Goal: Book appointment/travel/reservation

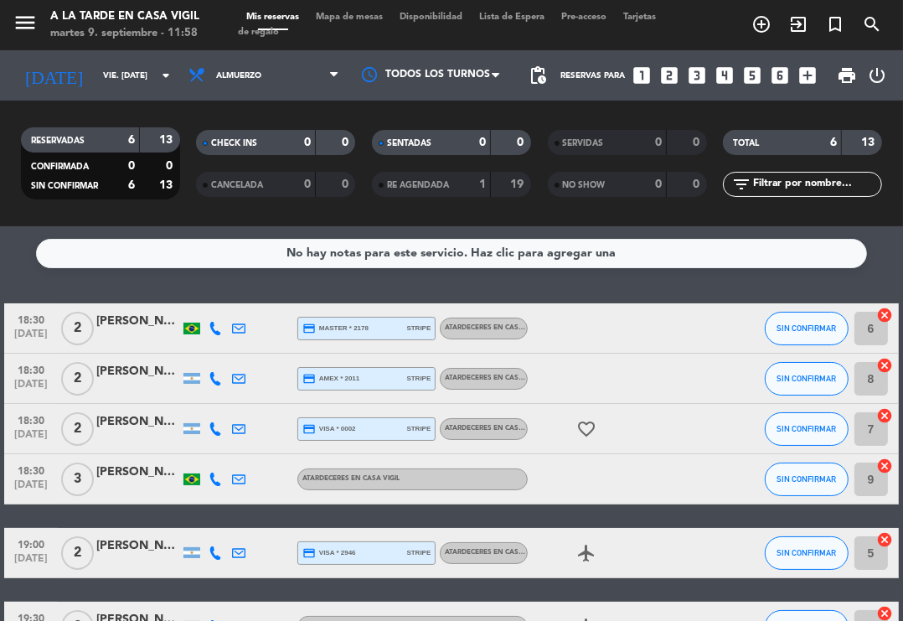
click at [671, 78] on icon "looks_two" at bounding box center [669, 76] width 22 height 22
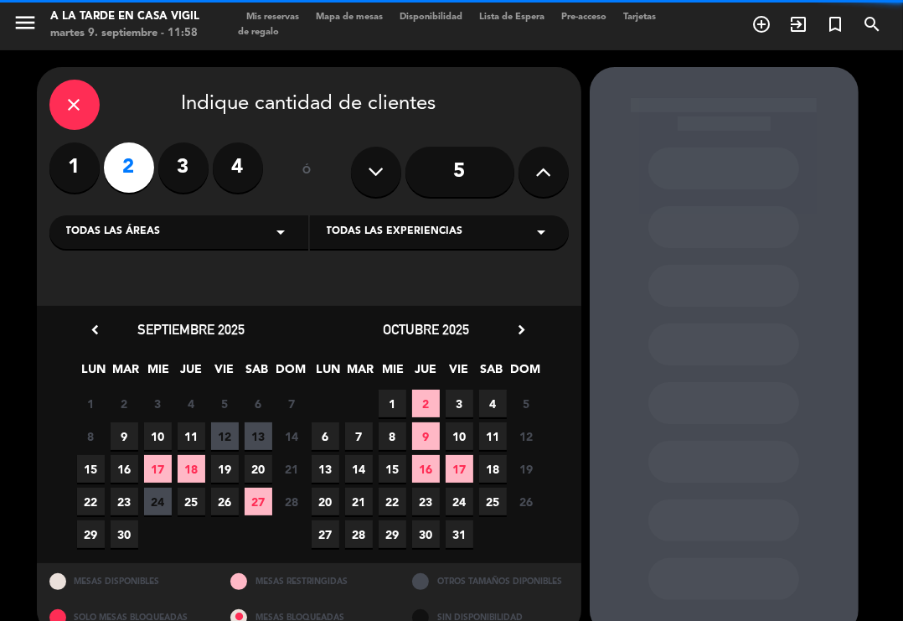
click at [369, 226] on span "Todas las experiencias" at bounding box center [395, 232] width 137 height 17
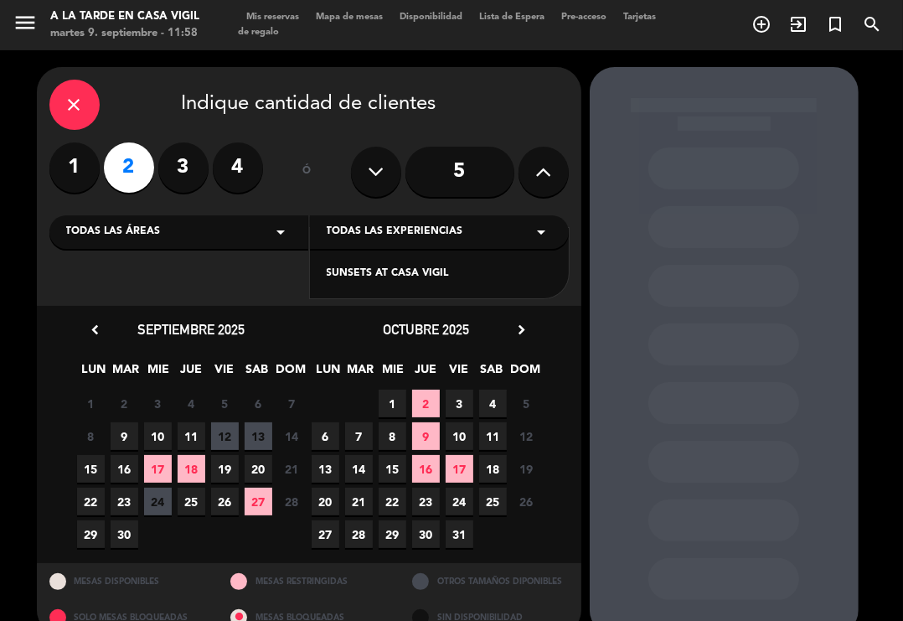
click at [431, 273] on div "SUNSETS AT CASA VIGIL" at bounding box center [439, 274] width 225 height 17
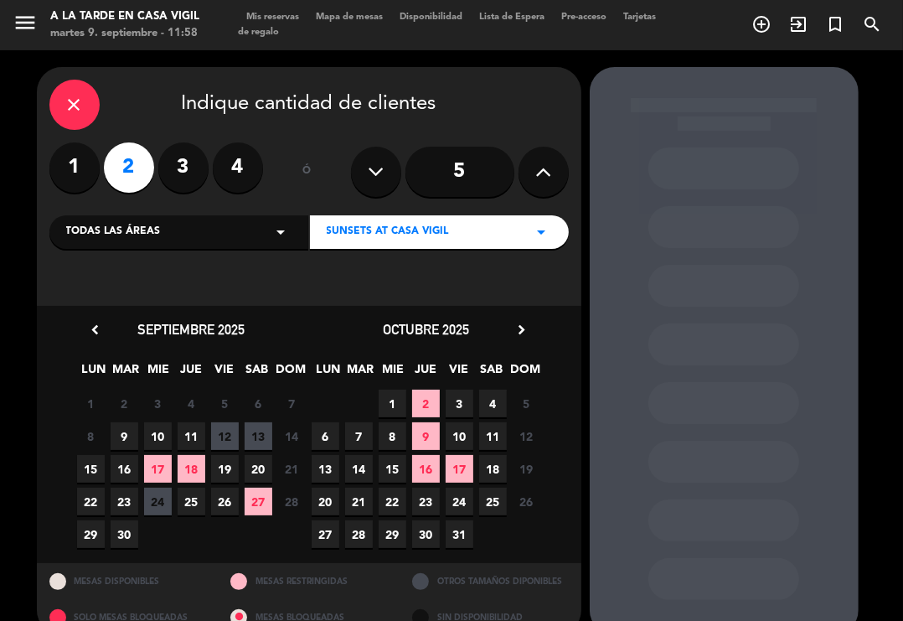
click at [230, 462] on span "19" at bounding box center [225, 469] width 28 height 28
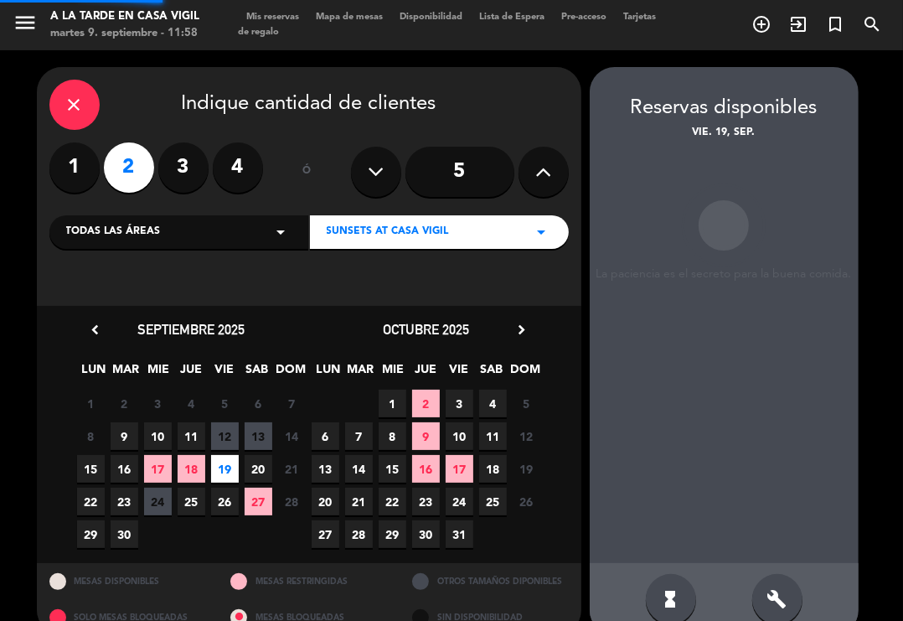
scroll to position [29, 0]
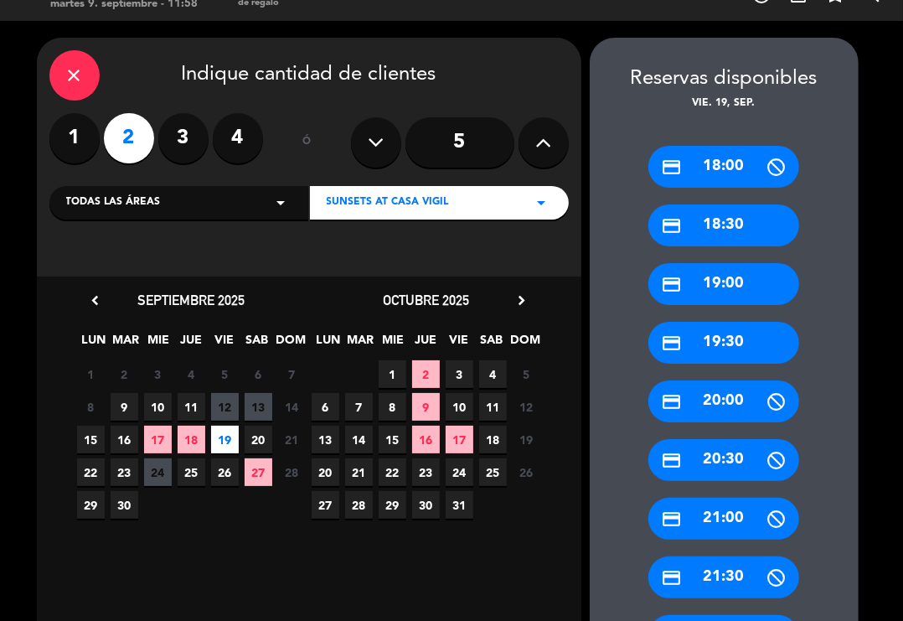
click at [747, 217] on div "credit_card 18:30" at bounding box center [723, 225] width 151 height 42
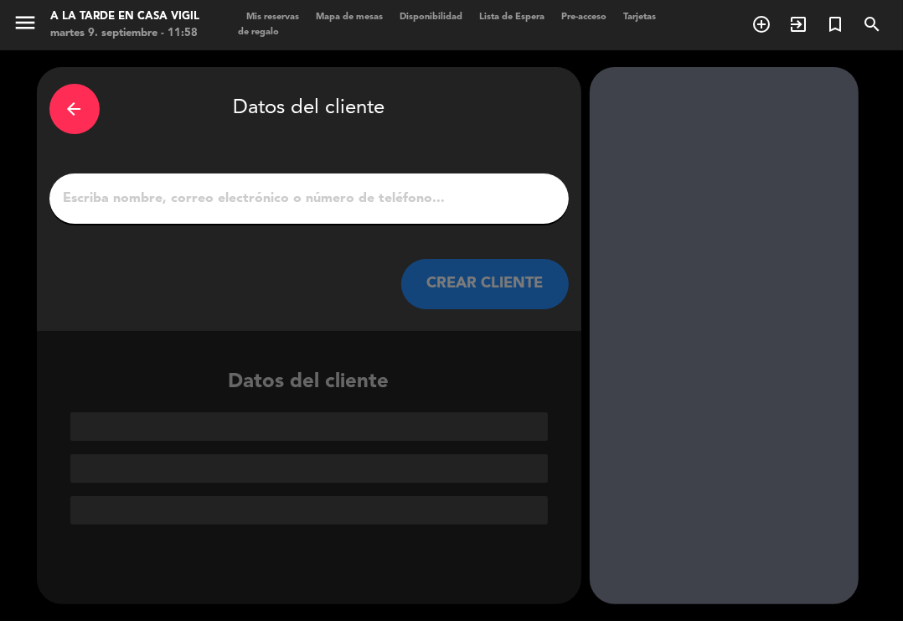
click at [261, 207] on input "1" at bounding box center [309, 198] width 494 height 23
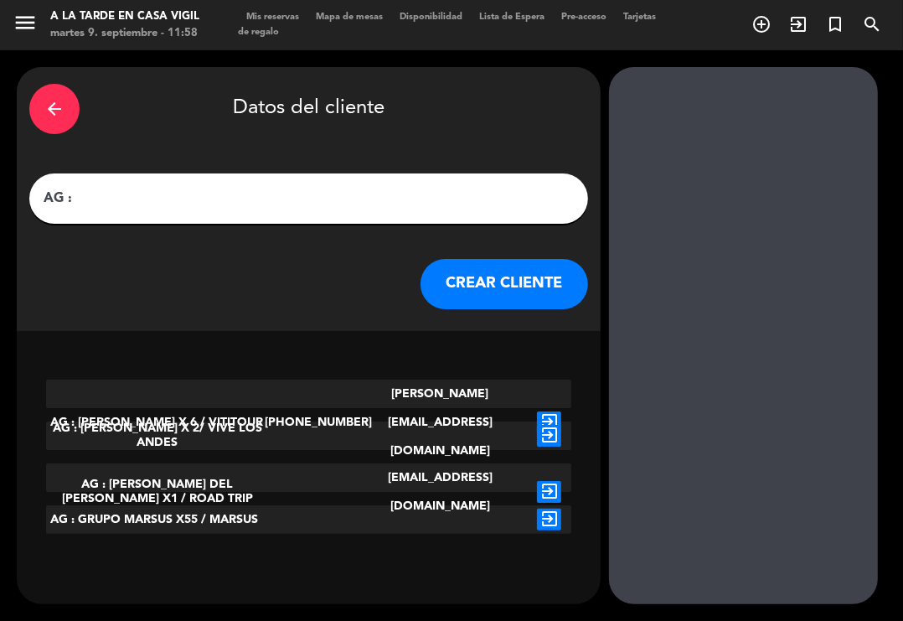
click at [354, 187] on input "AG :" at bounding box center [309, 198] width 534 height 23
paste input "[PERSON_NAME]"
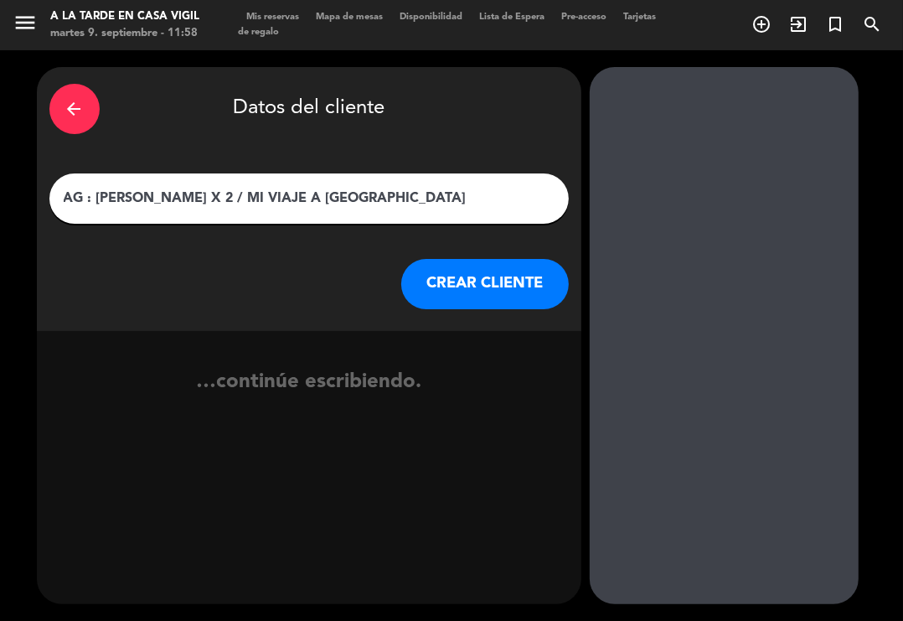
type input "AG : [PERSON_NAME] X 2 / MI VIAJE A [GEOGRAPHIC_DATA]"
click at [456, 280] on button "CREAR CLIENTE" at bounding box center [485, 284] width 168 height 50
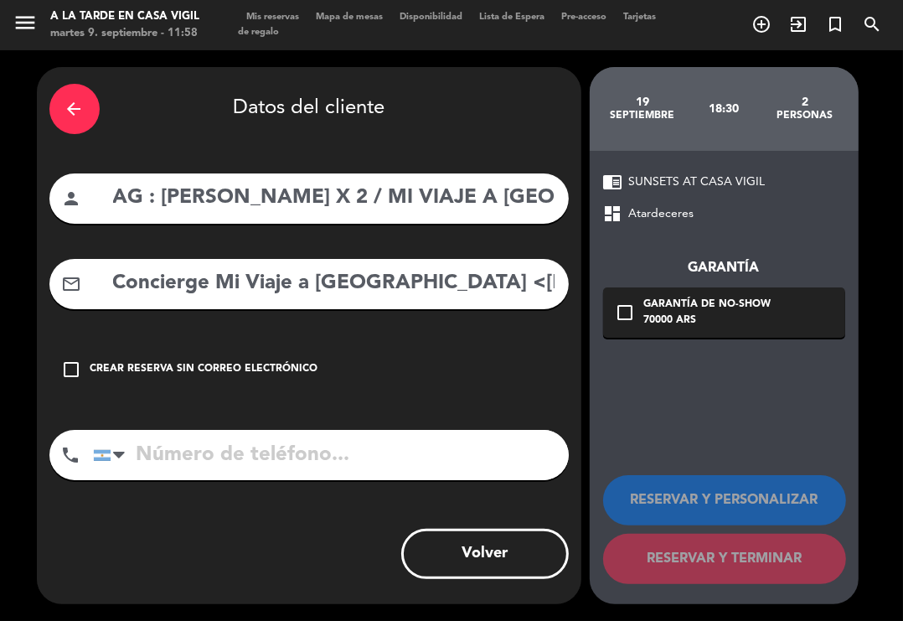
drag, startPoint x: 359, startPoint y: 311, endPoint x: 376, endPoint y: 294, distance: 24.3
click at [359, 310] on div "arrow_back Datos del cliente person AG : [PERSON_NAME] X 2 / MI VIAJE A [PERSON…" at bounding box center [309, 335] width 545 height 537
drag, startPoint x: 421, startPoint y: 273, endPoint x: -153, endPoint y: 298, distance: 575.3
click at [0, 298] on html "close × A la tarde en Casa [PERSON_NAME] × chrome_reader_mode Listado de Reserv…" at bounding box center [451, 310] width 903 height 621
click at [462, 280] on input "[EMAIL_ADDRESS][DOMAIN_NAME]" at bounding box center [333, 283] width 445 height 34
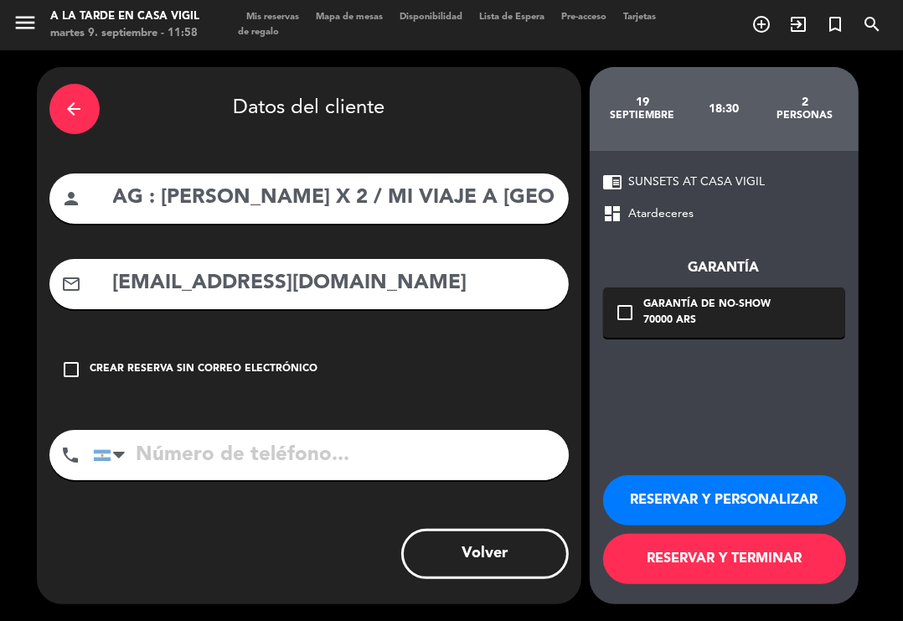
type input "[EMAIL_ADDRESS][DOMAIN_NAME]"
drag, startPoint x: 669, startPoint y: 470, endPoint x: 674, endPoint y: 479, distance: 10.5
click at [672, 476] on div "RESERVAR Y PERSONALIZAR RESERVAR Y TERMINAR" at bounding box center [724, 522] width 242 height 164
click at [679, 482] on button "RESERVAR Y PERSONALIZAR" at bounding box center [724, 500] width 243 height 50
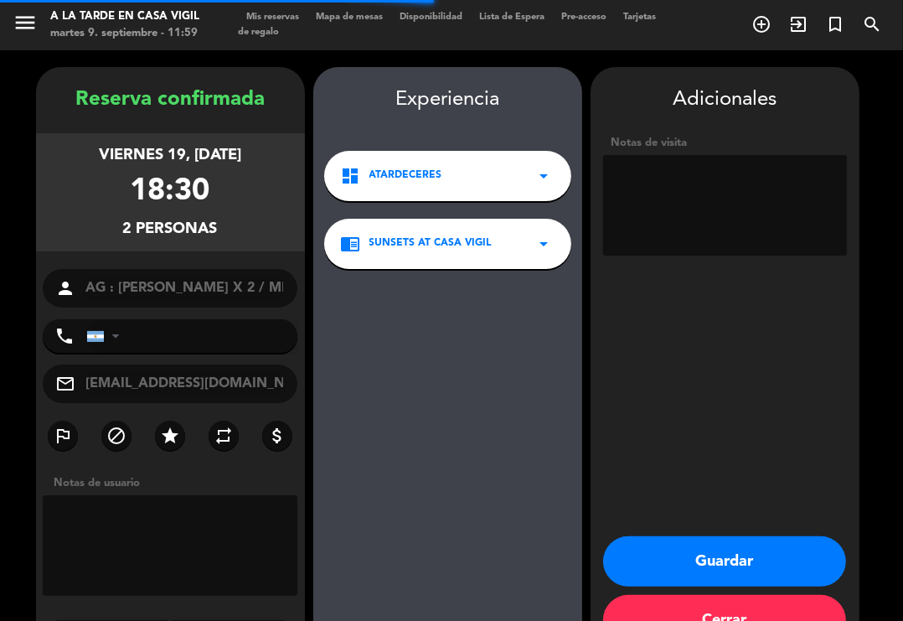
scroll to position [48, 0]
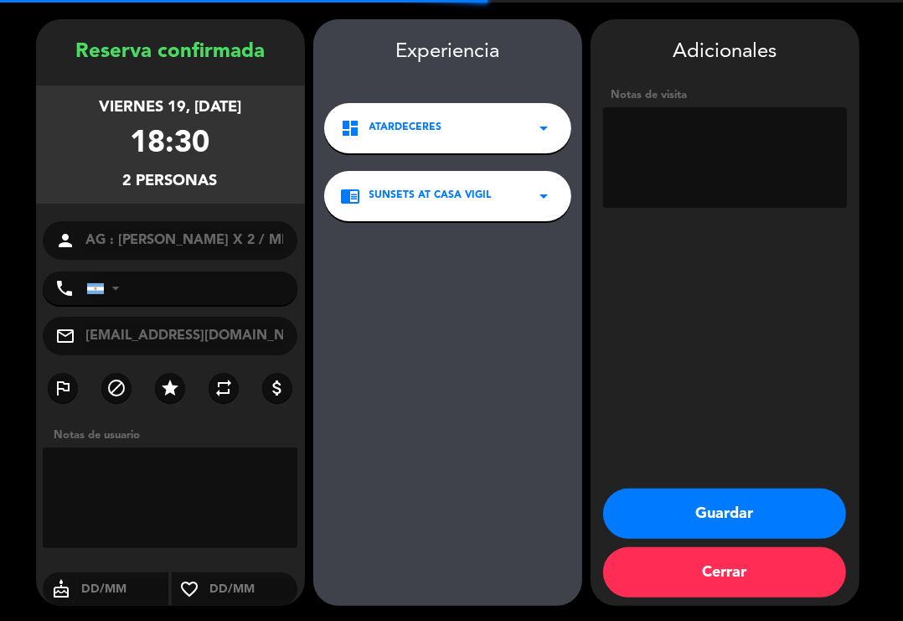
click at [662, 152] on textarea at bounding box center [725, 157] width 244 height 101
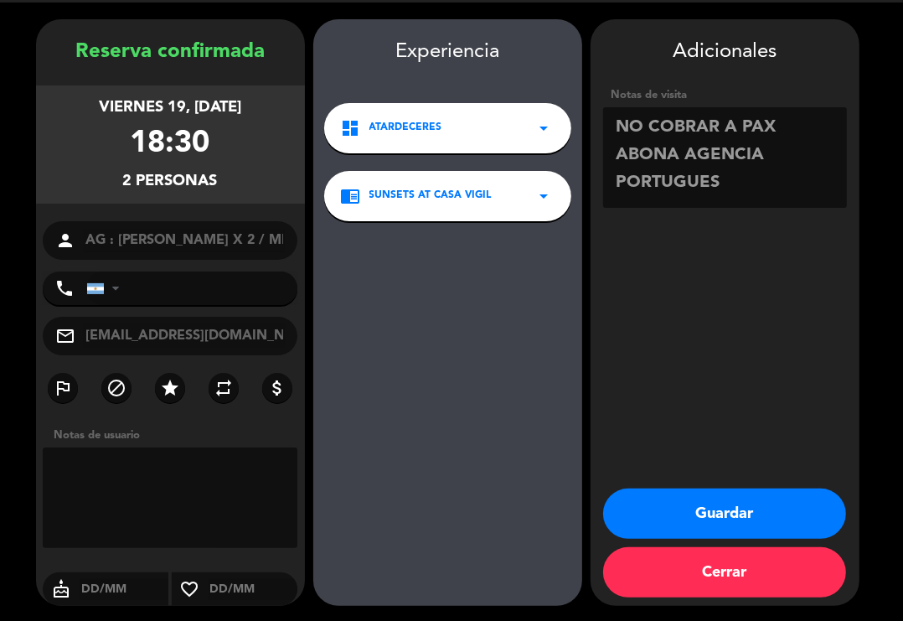
type textarea "NO COBRAR A PAX ABONA AGENCIA PORTUGUES"
click at [736, 514] on button "Guardar" at bounding box center [724, 513] width 243 height 50
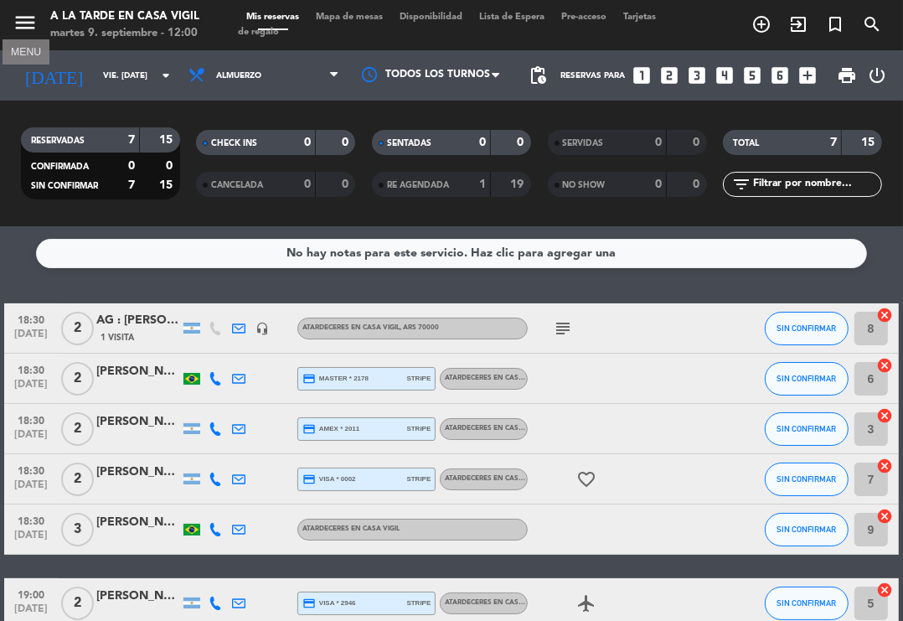
click at [18, 34] on icon "menu" at bounding box center [25, 22] width 25 height 25
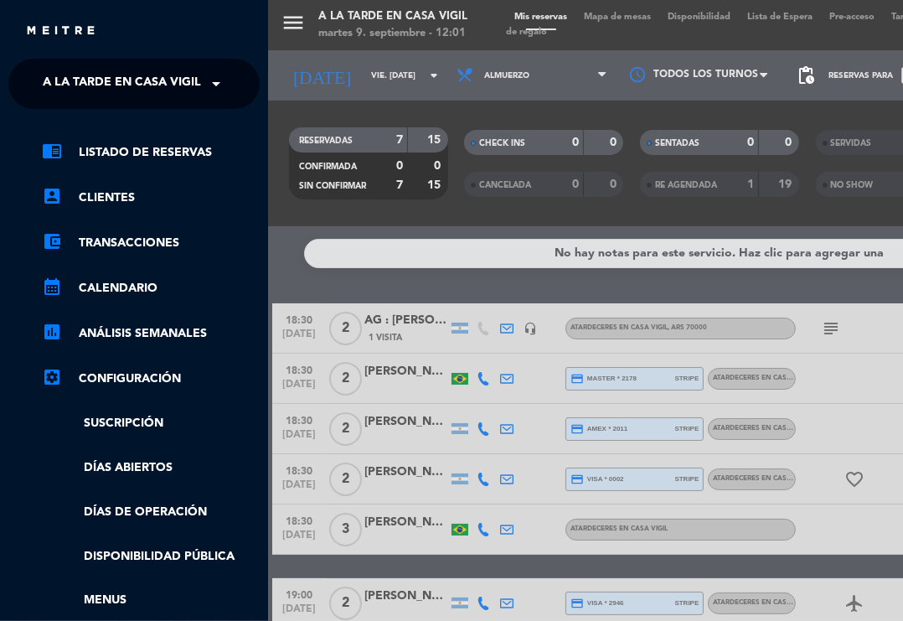
click at [503, 271] on div "menu A la tarde en Casa [PERSON_NAME] martes 9. septiembre - 12:01 Mis reservas…" at bounding box center [719, 310] width 903 height 621
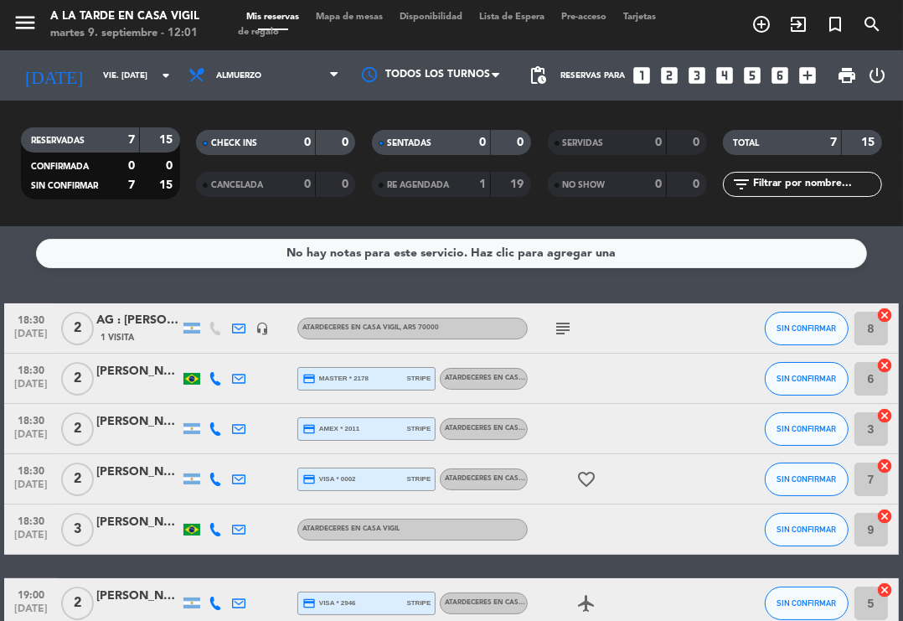
click at [8, 21] on div "menu A la tarde en Casa [PERSON_NAME] martes 9. septiembre - 12:01" at bounding box center [113, 25] width 226 height 39
click at [23, 31] on icon "menu" at bounding box center [25, 22] width 25 height 25
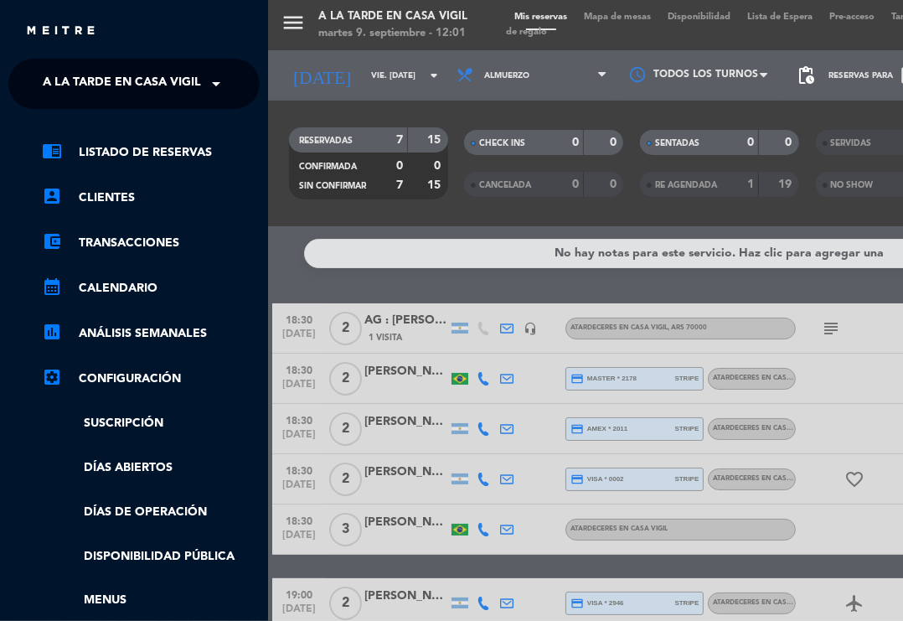
click at [162, 94] on span "A la tarde en Casa Vigil" at bounding box center [122, 83] width 158 height 35
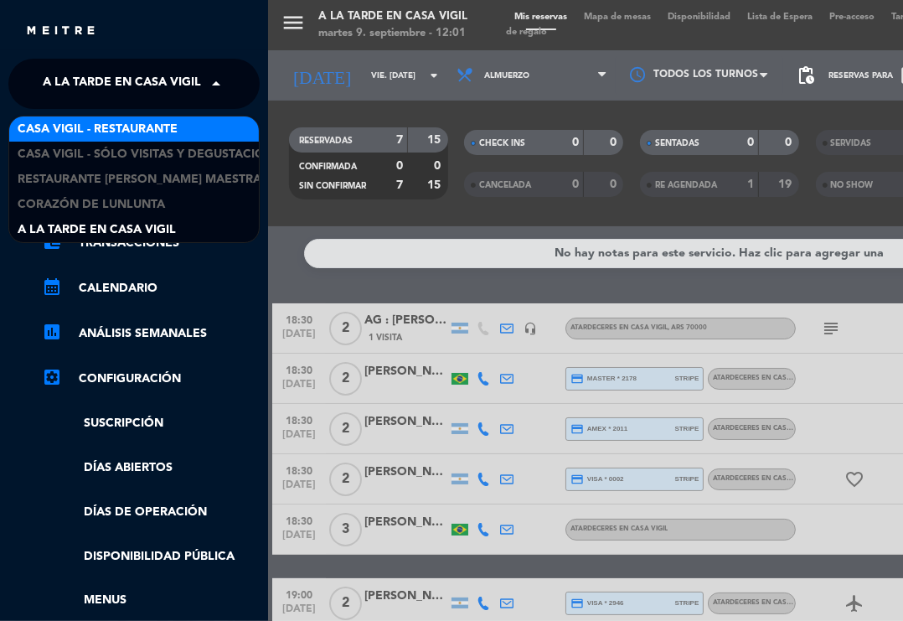
click at [154, 124] on span "Casa Vigil - Restaurante" at bounding box center [98, 129] width 160 height 19
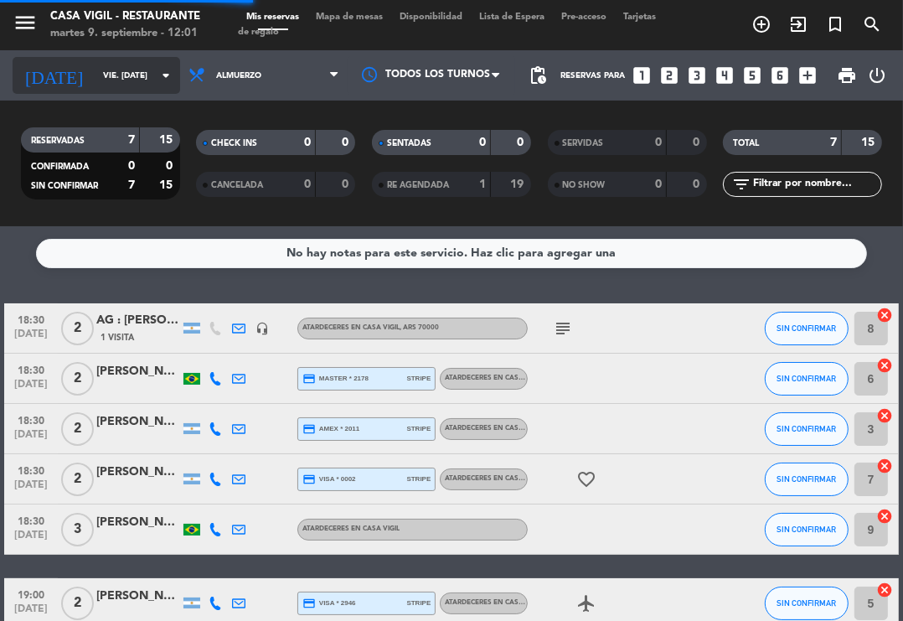
click at [173, 82] on icon "arrow_drop_down" at bounding box center [166, 75] width 20 height 20
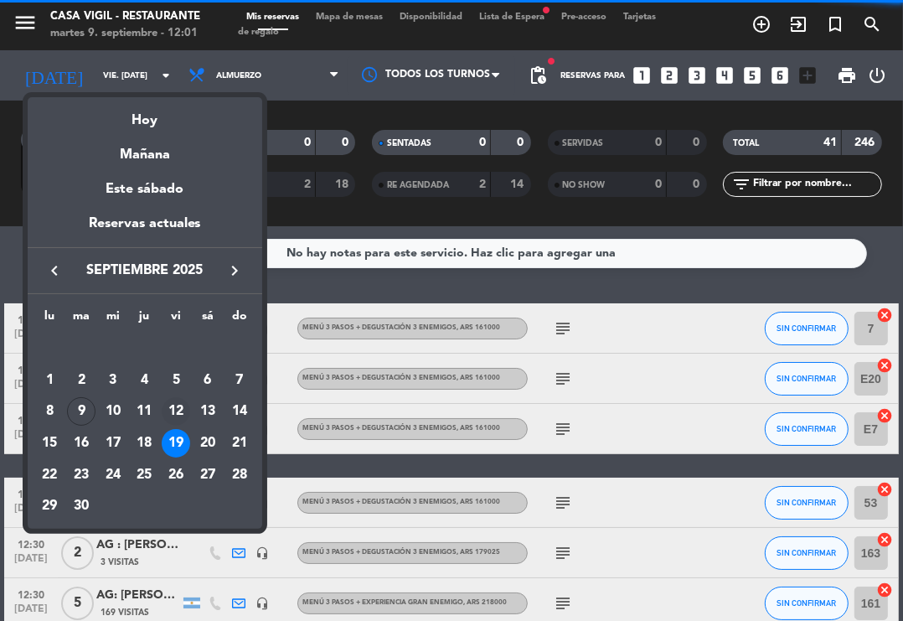
click at [181, 411] on div "12" at bounding box center [176, 411] width 28 height 28
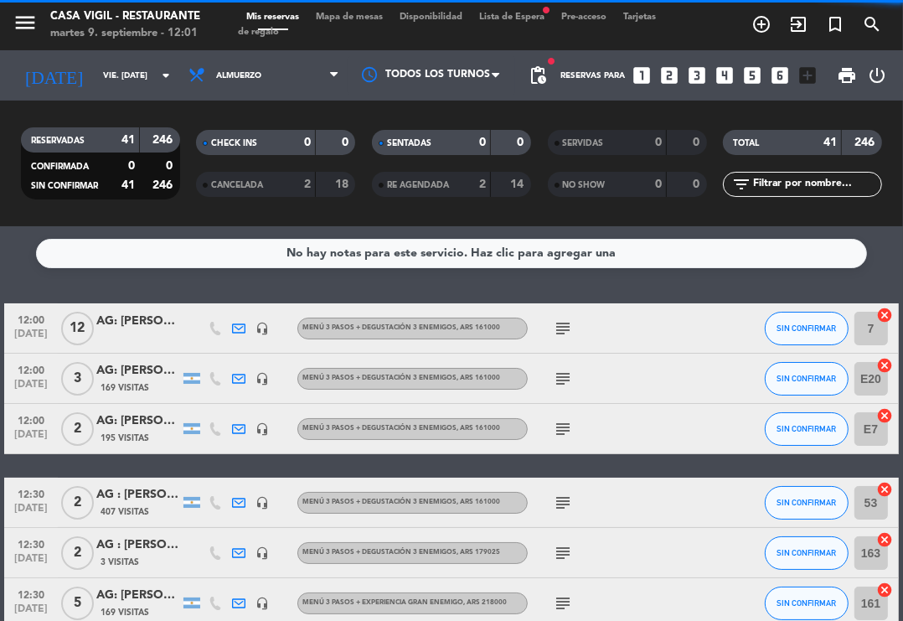
type input "vie. [DATE]"
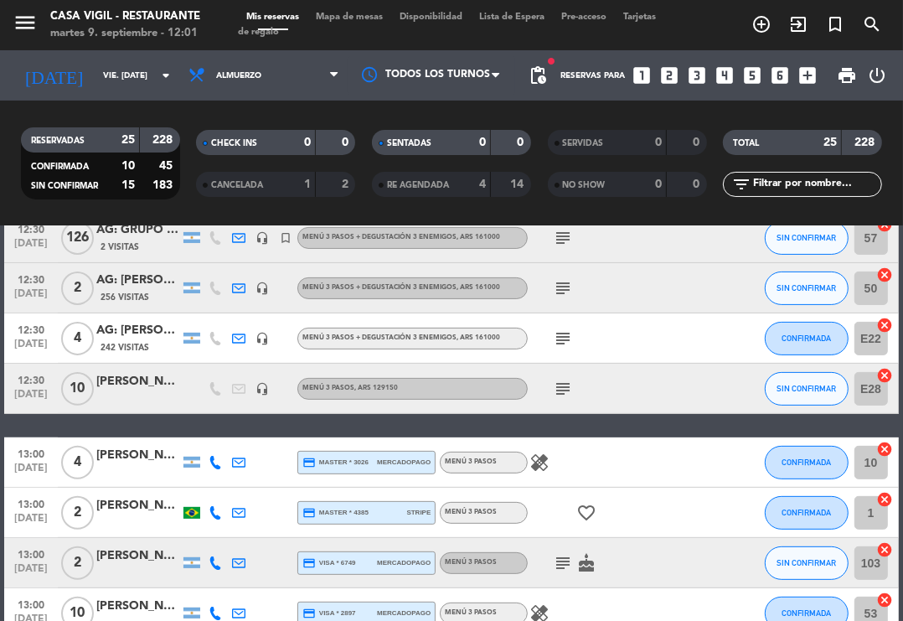
scroll to position [372, 0]
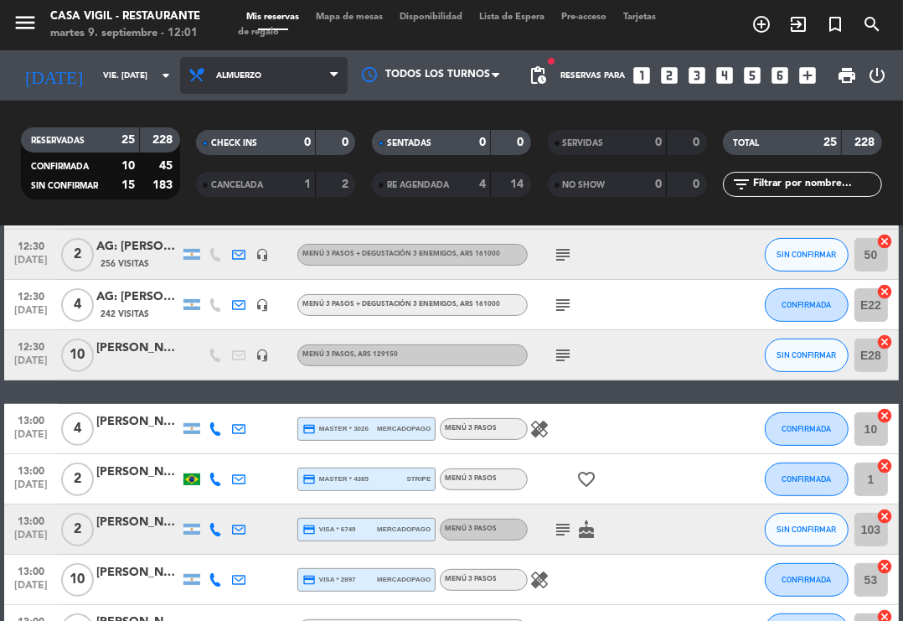
click at [214, 72] on span "Almuerzo" at bounding box center [264, 75] width 168 height 37
drag, startPoint x: 252, startPoint y: 186, endPoint x: 231, endPoint y: 169, distance: 26.8
click at [250, 183] on div "menu Casa [PERSON_NAME] - Restaurante martes 9. septiembre - 12:01 Mis reservas…" at bounding box center [451, 113] width 903 height 226
